Goal: Task Accomplishment & Management: Use online tool/utility

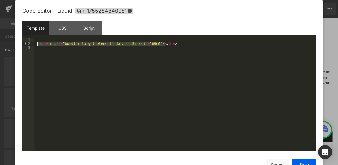
drag, startPoint x: 173, startPoint y: 43, endPoint x: 37, endPoint y: 45, distance: 136.0
click at [37, 45] on div "< div class = "bundler-target-element" data-bndlr-ccid = "69e6" > </ div >" at bounding box center [175, 99] width 282 height 123
click at [37, 57] on div "< div class = "bundler-target-element" data-bndlr-ccid = "69e6" > </ div >" at bounding box center [175, 99] width 282 height 123
drag, startPoint x: 36, startPoint y: 43, endPoint x: 36, endPoint y: 50, distance: 6.8
click at [36, 50] on div "< div class = "bundler-target-element" data-bndlr-ccid = "69e6" > </ div >" at bounding box center [175, 99] width 282 height 123
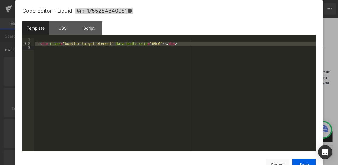
click at [35, 43] on div "< div class = "bundler-target-element" data-bndlr-ccid = "69e6" > </ div >" at bounding box center [175, 95] width 282 height 114
drag, startPoint x: 36, startPoint y: 43, endPoint x: 182, endPoint y: 44, distance: 146.3
click at [182, 44] on div "< div class = "bundler-target-element" data-bndlr-ccid = "69e6" > </ div >" at bounding box center [175, 99] width 282 height 123
click at [282, 162] on button "Cancel" at bounding box center [277, 165] width 23 height 12
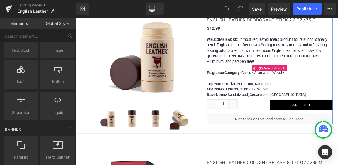
scroll to position [999, 0]
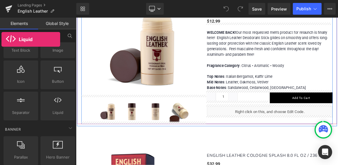
drag, startPoint x: 52, startPoint y: 103, endPoint x: 1, endPoint y: 39, distance: 81.3
click at [1, 39] on div "Base Row rows, columns, layouts, div Heading headings, titles, h1,h2,h3,h4,h5,h…" at bounding box center [38, 104] width 76 height 150
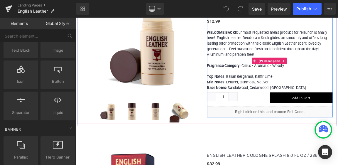
click at [338, 105] on p "WELCOME BACK! Our most requested men’s product for relaunch is finally here! En…" at bounding box center [339, 75] width 170 height 83
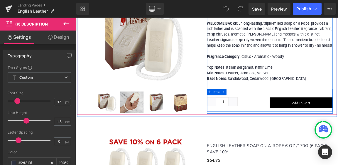
scroll to position [1821, 0]
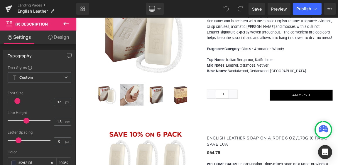
click at [64, 23] on icon at bounding box center [65, 24] width 5 height 4
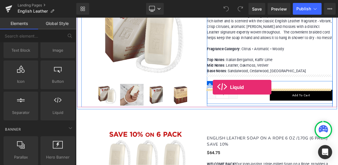
drag, startPoint x: 135, startPoint y: 117, endPoint x: 261, endPoint y: 112, distance: 127.0
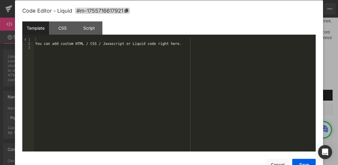
scroll to position [0, 0]
drag, startPoint x: 181, startPoint y: 44, endPoint x: 24, endPoint y: 44, distance: 156.2
click at [24, 44] on pre "1 2 3 You can add custom HTML / CSS / Javascript or Liquid code right here. XXX…" at bounding box center [169, 95] width 294 height 114
click at [301, 162] on button "Save" at bounding box center [304, 165] width 23 height 12
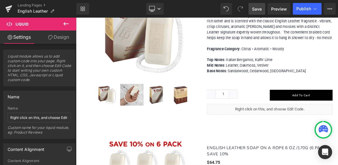
click at [261, 9] on span "Save" at bounding box center [257, 9] width 10 height 6
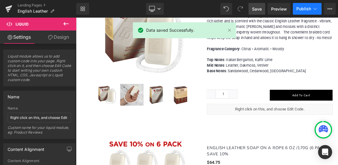
click at [304, 8] on span "Publish" at bounding box center [304, 8] width 15 height 5
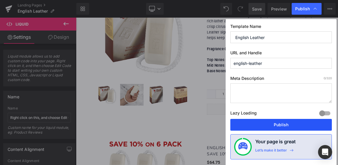
click at [287, 126] on button "Publish" at bounding box center [282, 125] width 102 height 12
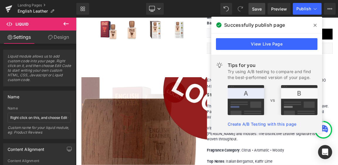
scroll to position [1322, 0]
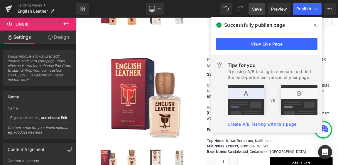
click at [316, 24] on icon at bounding box center [315, 25] width 3 height 5
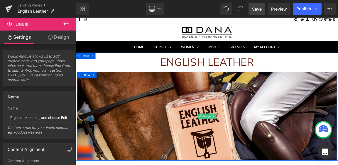
scroll to position [0, 0]
